Goal: Information Seeking & Learning: Learn about a topic

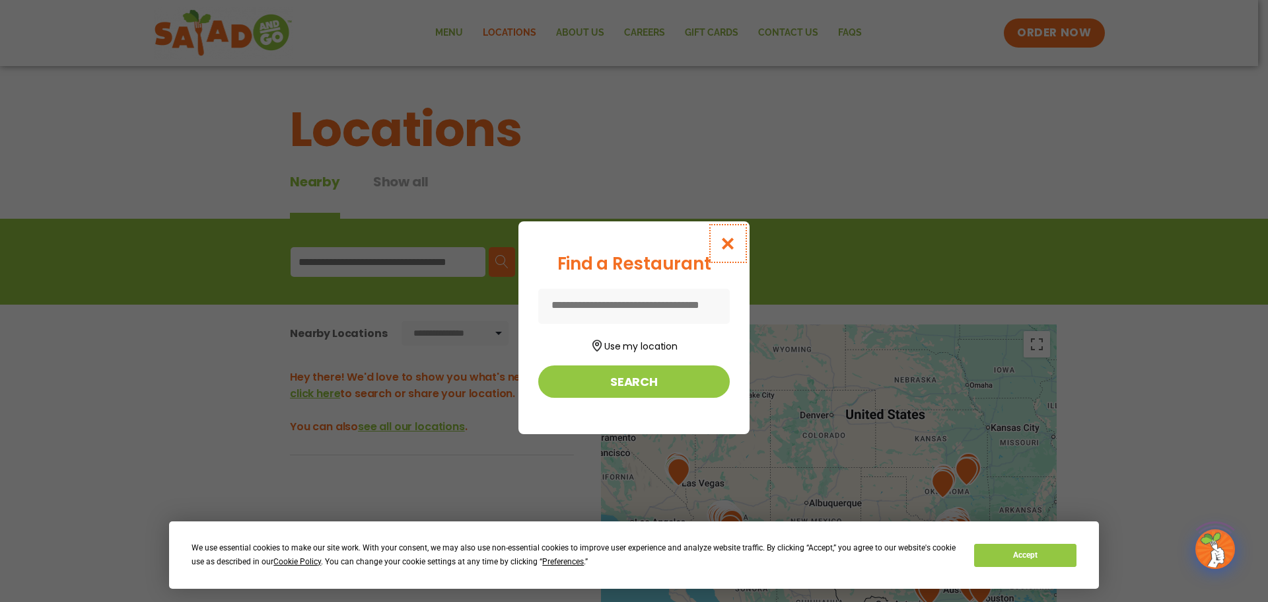
click at [719, 244] on button "Close modal" at bounding box center [728, 243] width 43 height 44
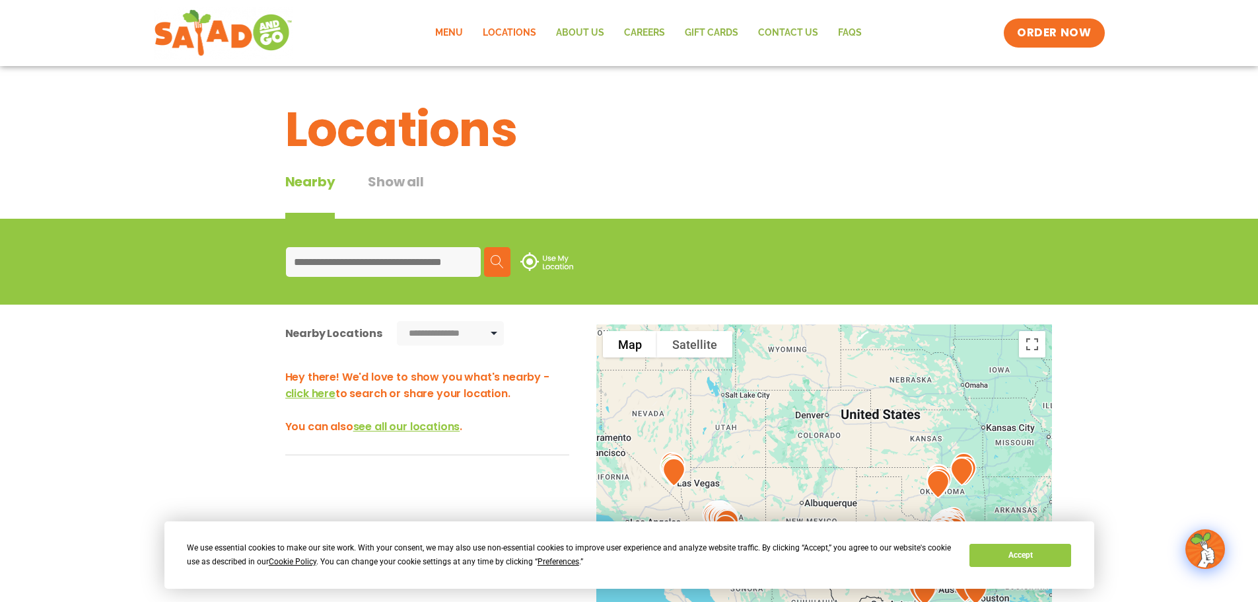
click at [456, 32] on link "Menu" at bounding box center [449, 33] width 48 height 30
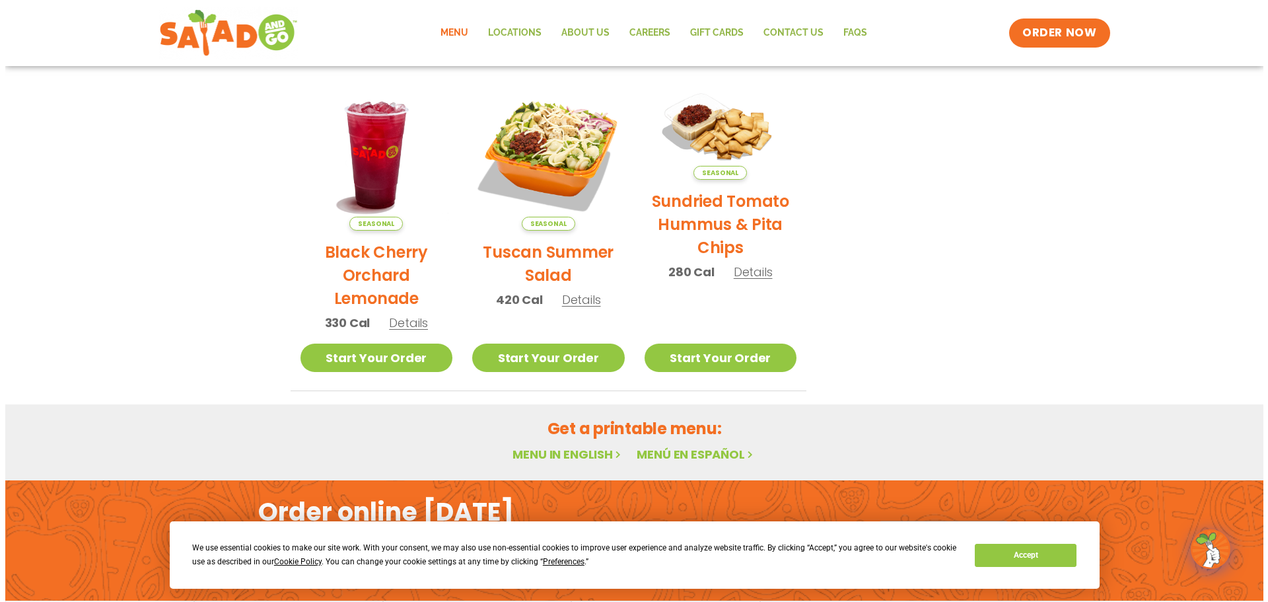
scroll to position [510, 0]
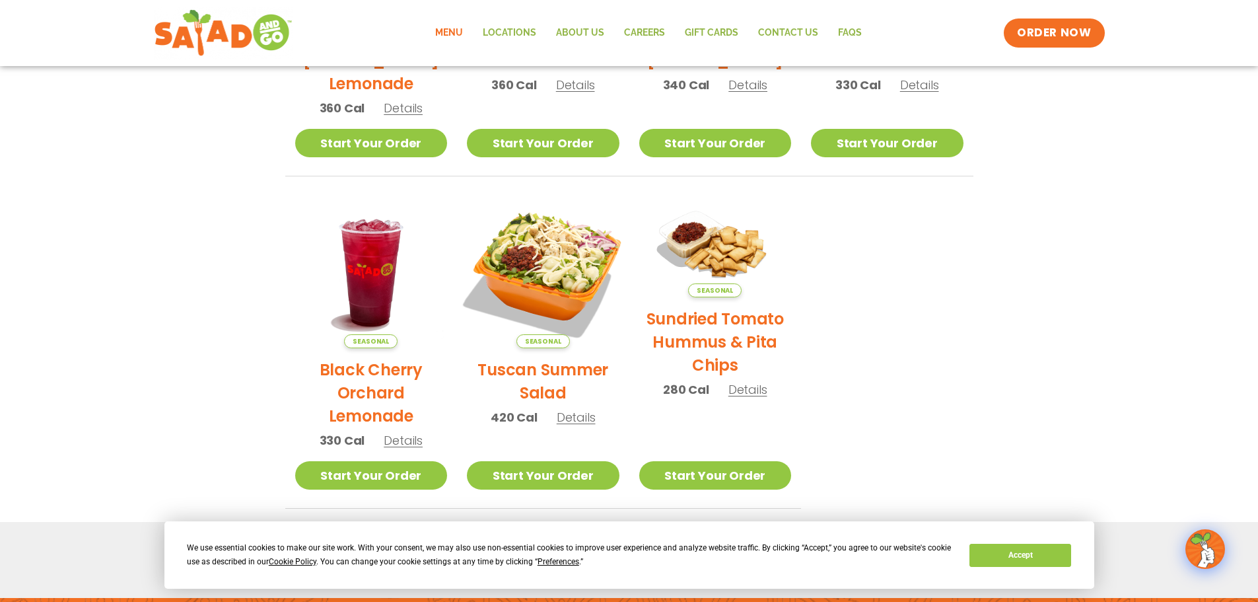
click at [535, 273] on img at bounding box center [543, 271] width 179 height 179
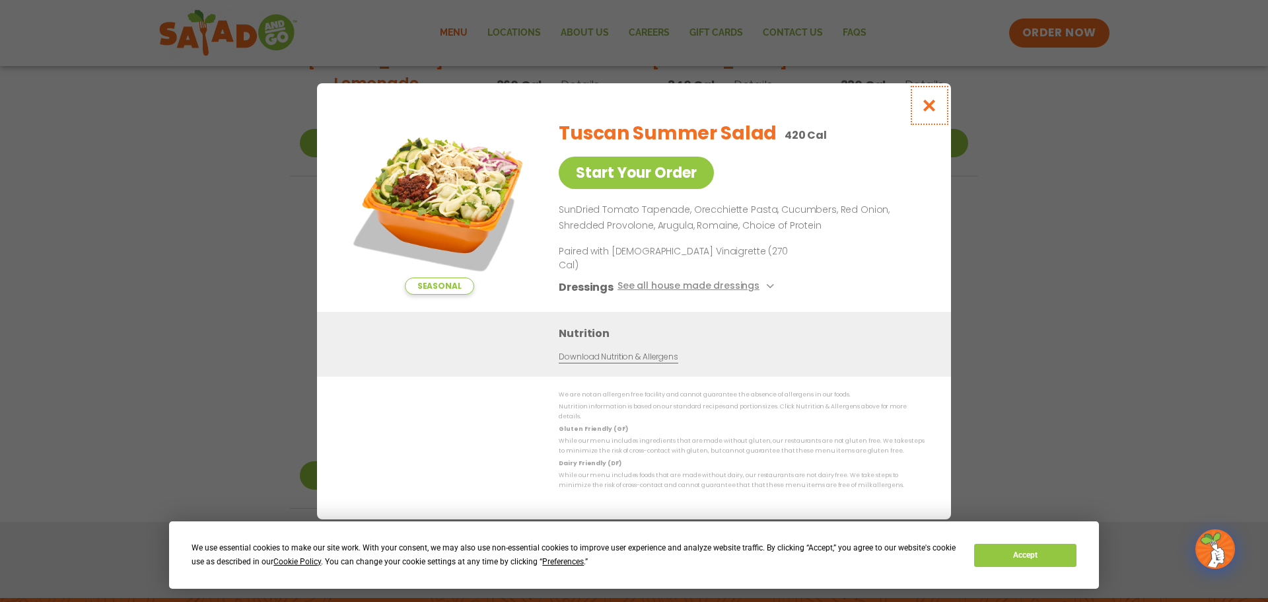
click at [925, 112] on icon "Close modal" at bounding box center [929, 105] width 17 height 14
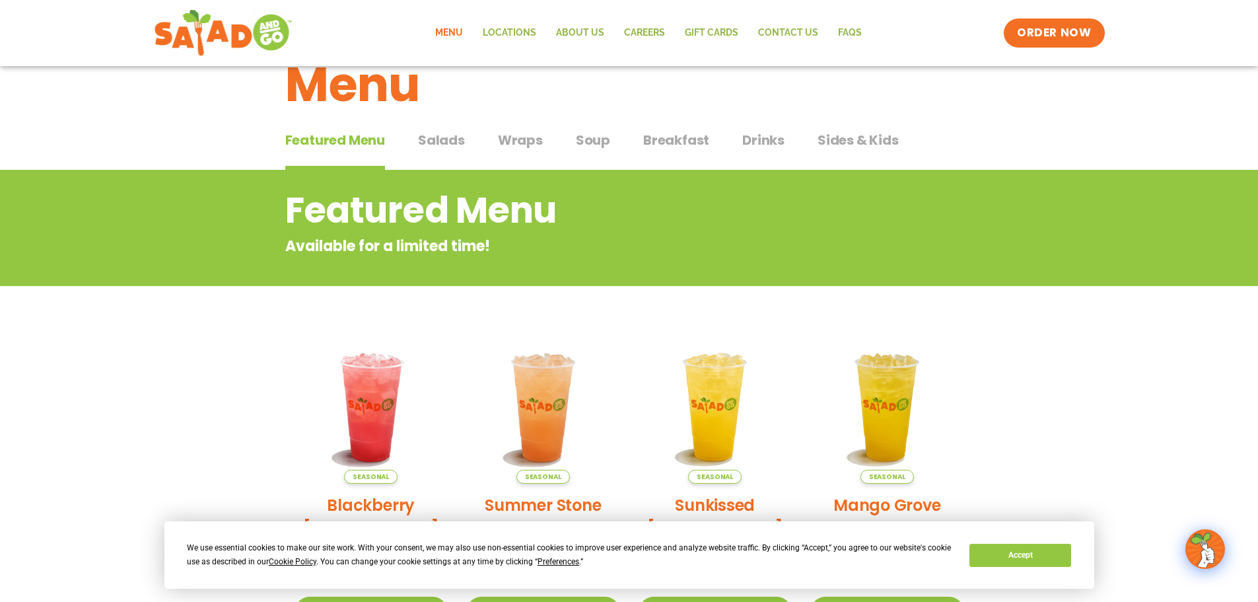
scroll to position [0, 0]
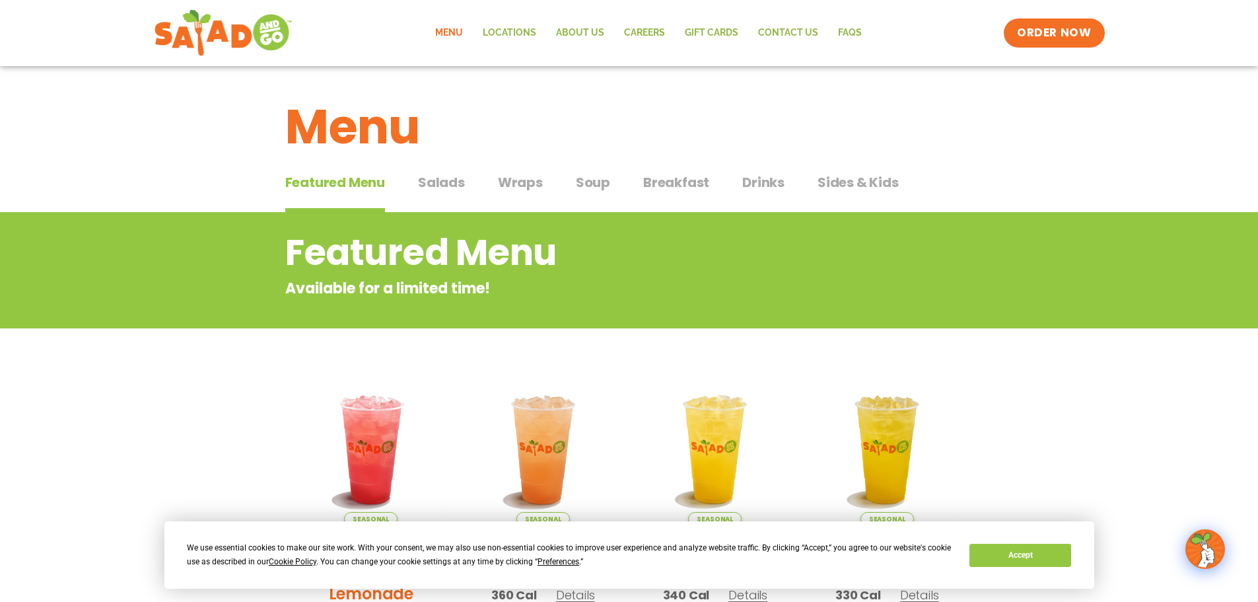
click at [444, 184] on span "Salads" at bounding box center [441, 182] width 47 height 20
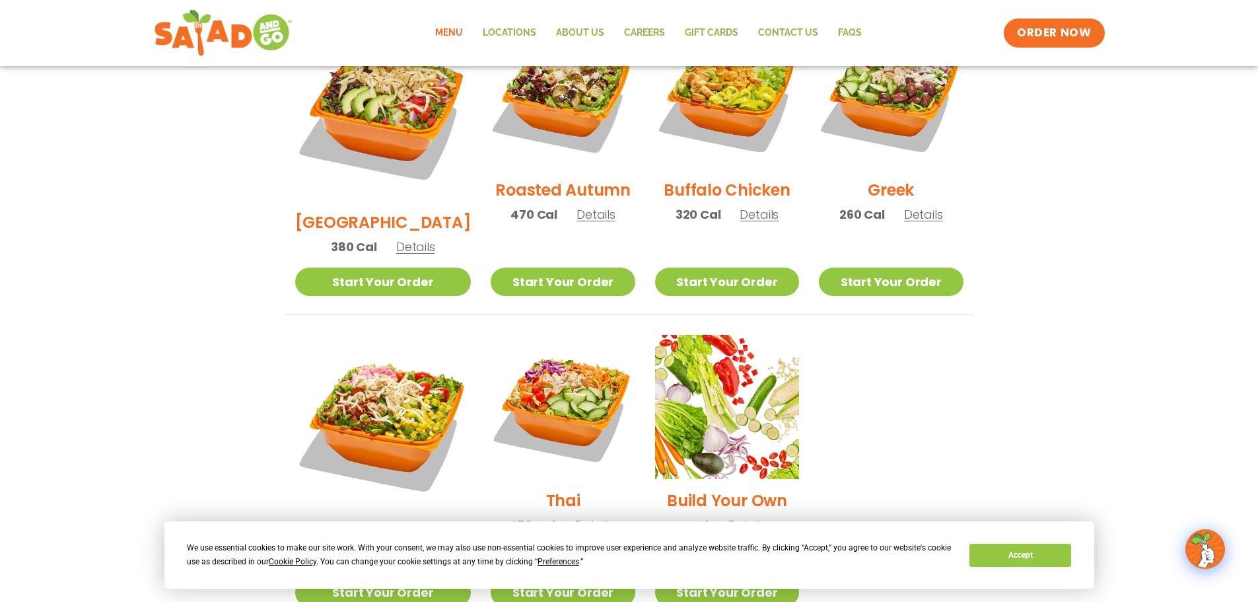
scroll to position [727, 0]
